Goal: Transaction & Acquisition: Purchase product/service

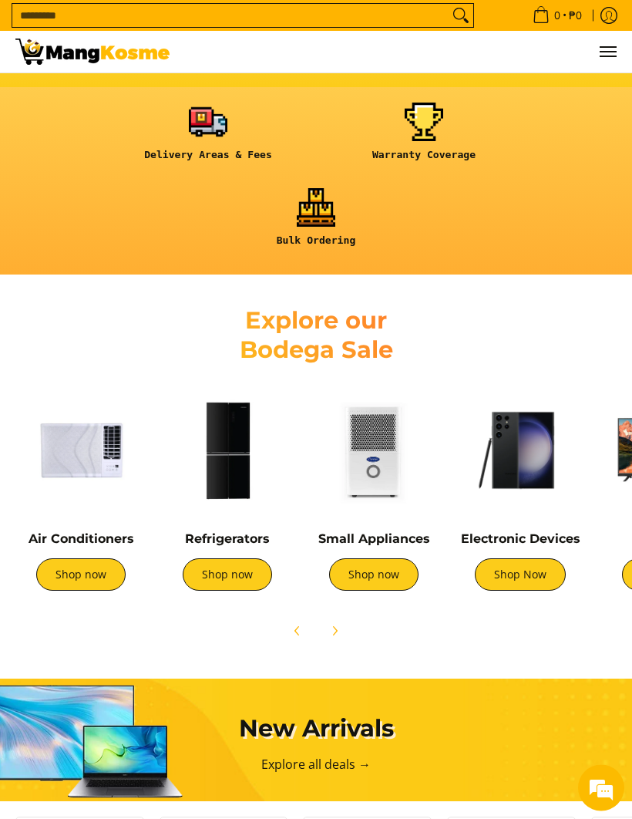
scroll to position [568, 0]
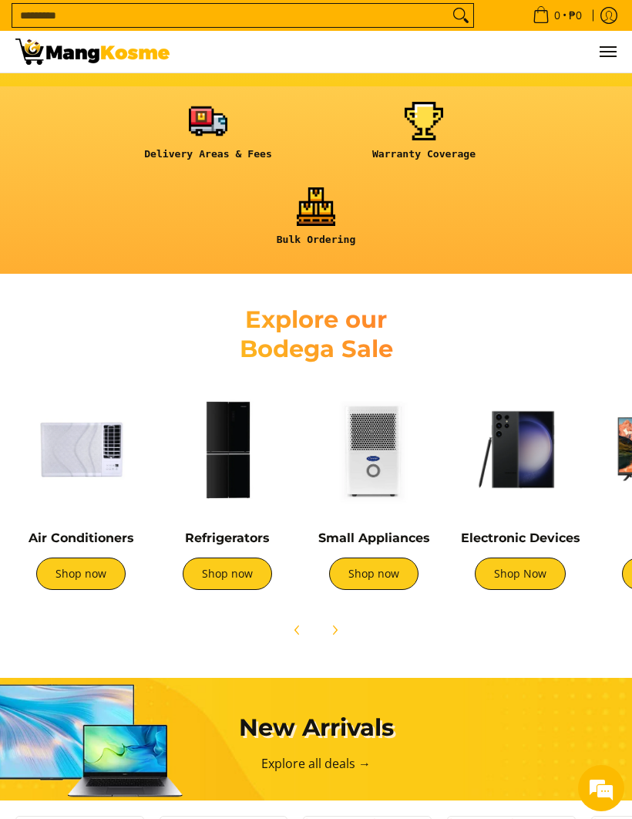
click at [87, 578] on link "Shop now" at bounding box center [80, 573] width 89 height 32
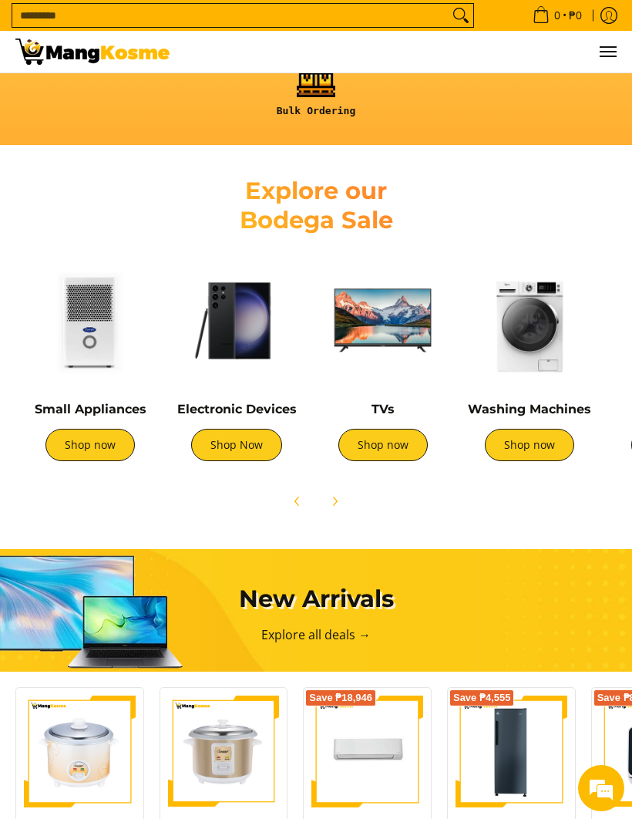
scroll to position [698, 0]
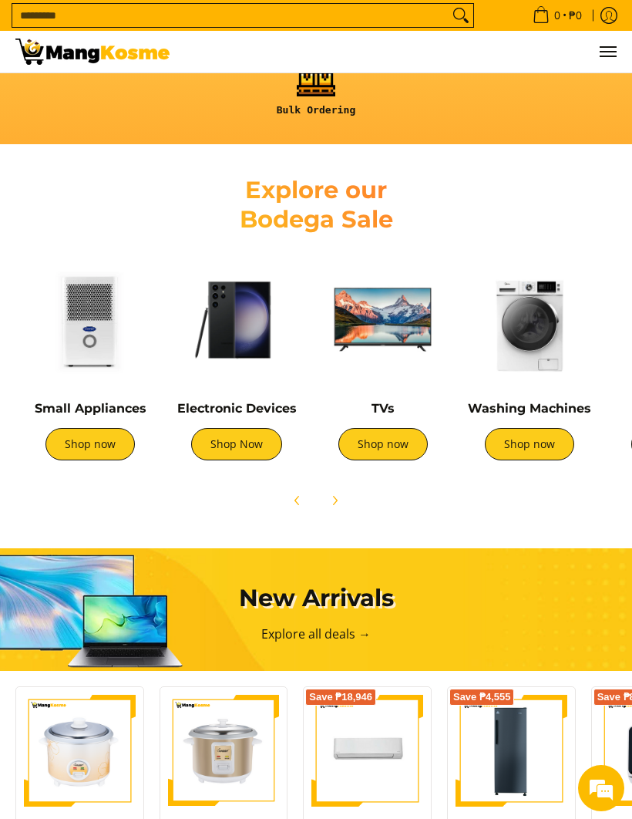
click at [540, 450] on link "Shop now" at bounding box center [529, 444] width 89 height 32
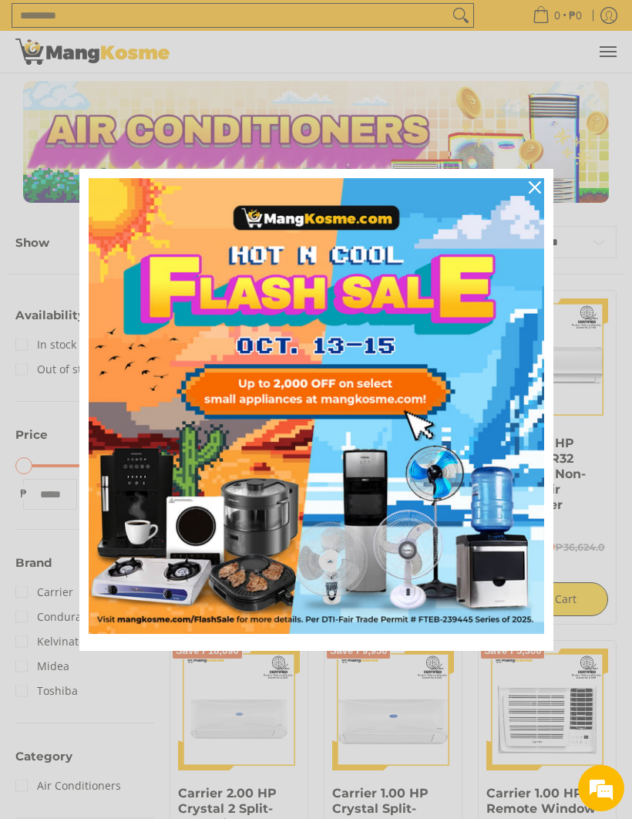
click at [530, 199] on button "Close" at bounding box center [535, 187] width 37 height 37
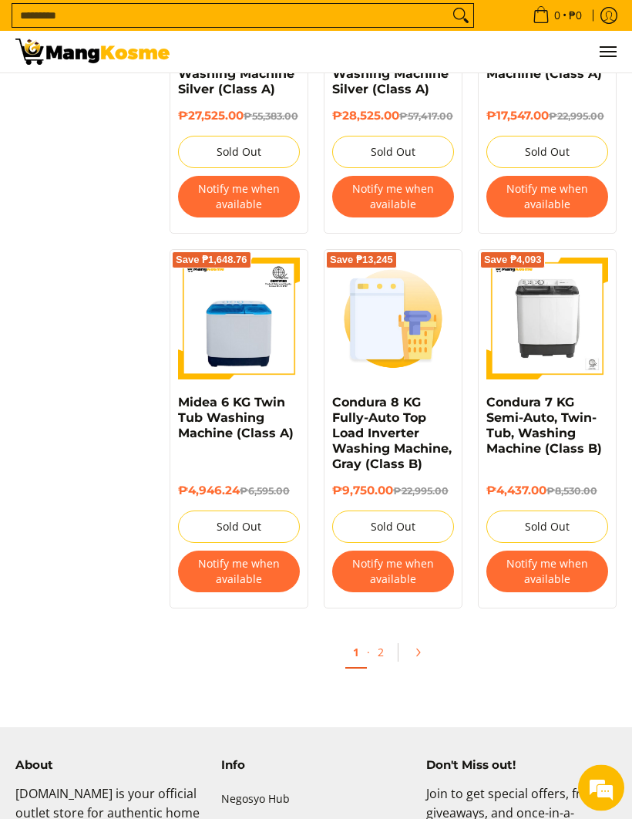
scroll to position [2601, 0]
click at [385, 667] on link "2" at bounding box center [381, 652] width 22 height 30
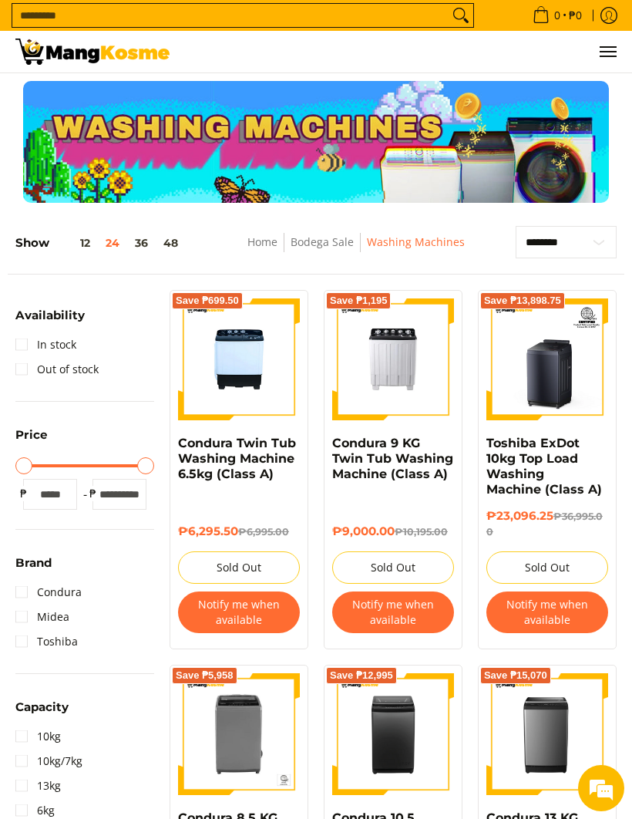
click at [409, 20] on input "Search..." at bounding box center [230, 15] width 436 height 23
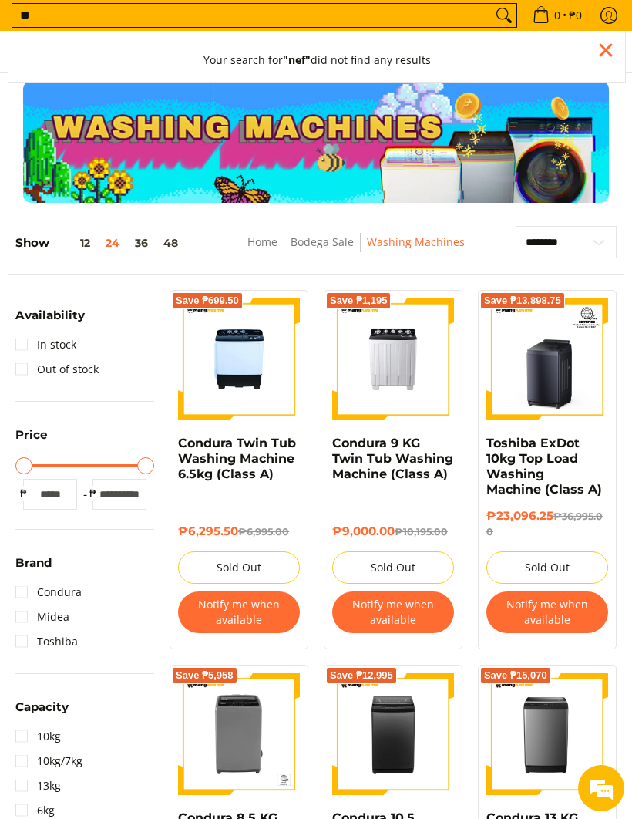
type input "*"
type input "**********"
click at [500, 34] on ul "Your search for "bed mattress" did not find any results" at bounding box center [316, 56] width 617 height 51
